Goal: Find specific page/section: Find specific page/section

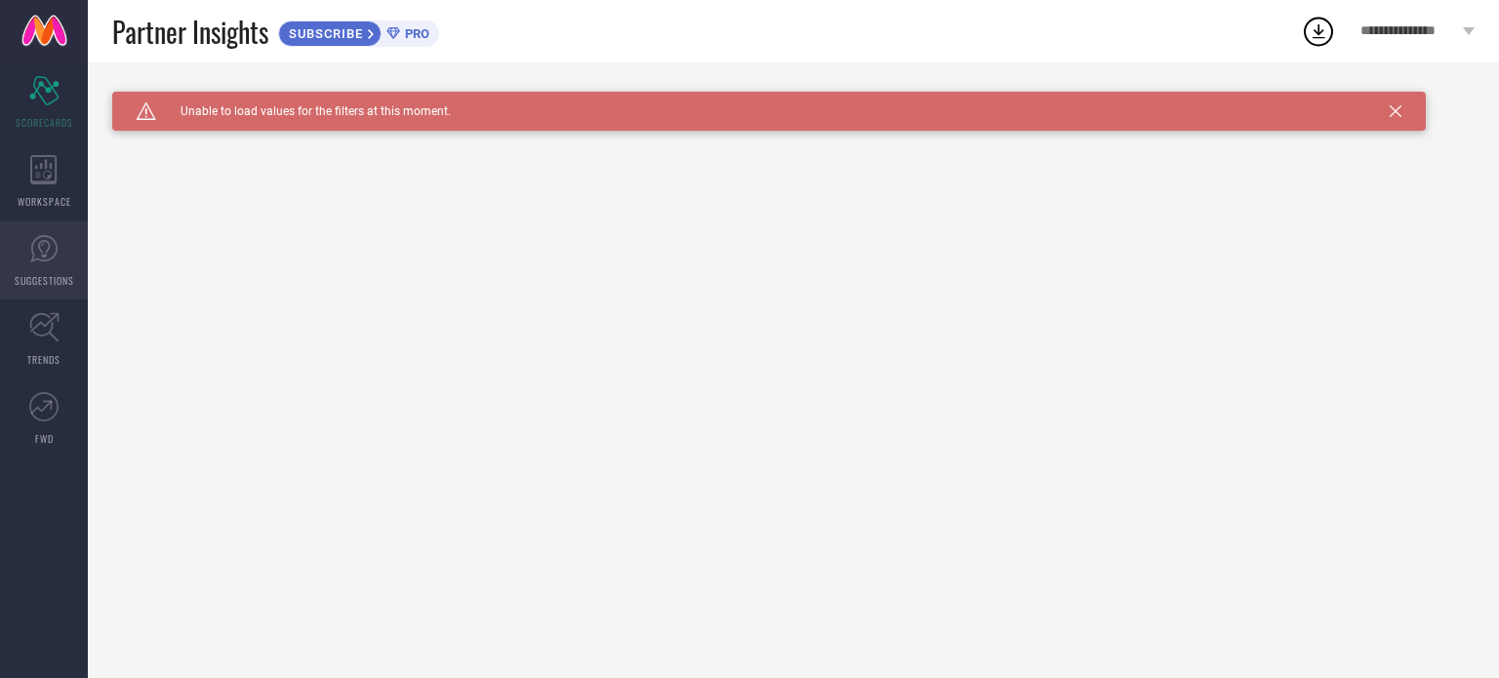
click at [74, 269] on link "SUGGESTIONS" at bounding box center [44, 261] width 88 height 78
